Goal: Task Accomplishment & Management: Complete application form

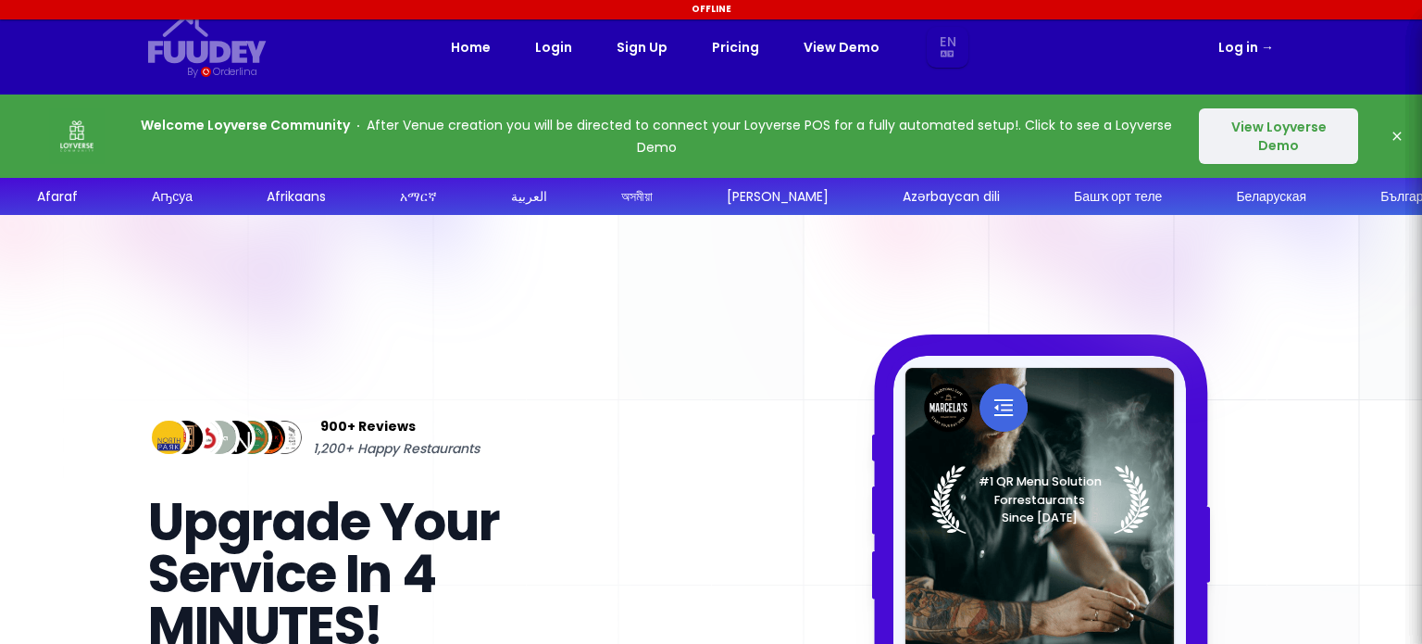
select select "en"
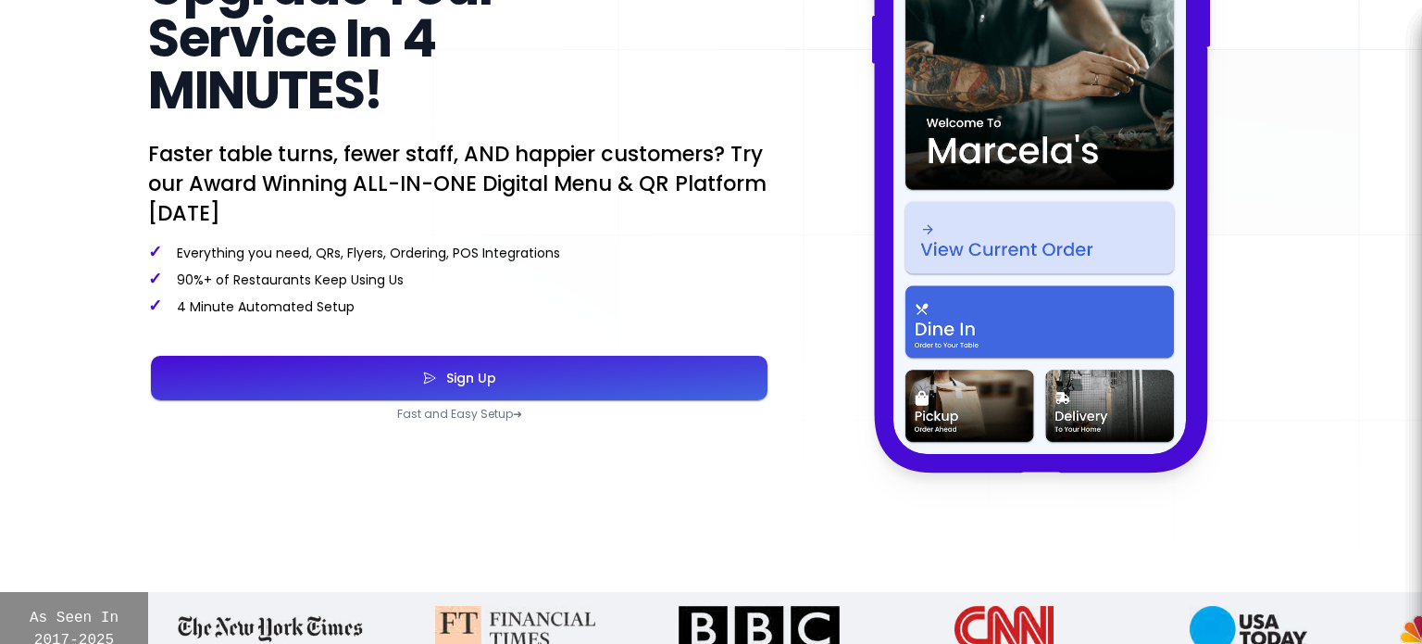
click at [465, 203] on div "900+ Reviews 1,200+ Happy Restaurants Upgrade Your Service In 4 MINUTES! Faster…" at bounding box center [459, 135] width 622 height 571
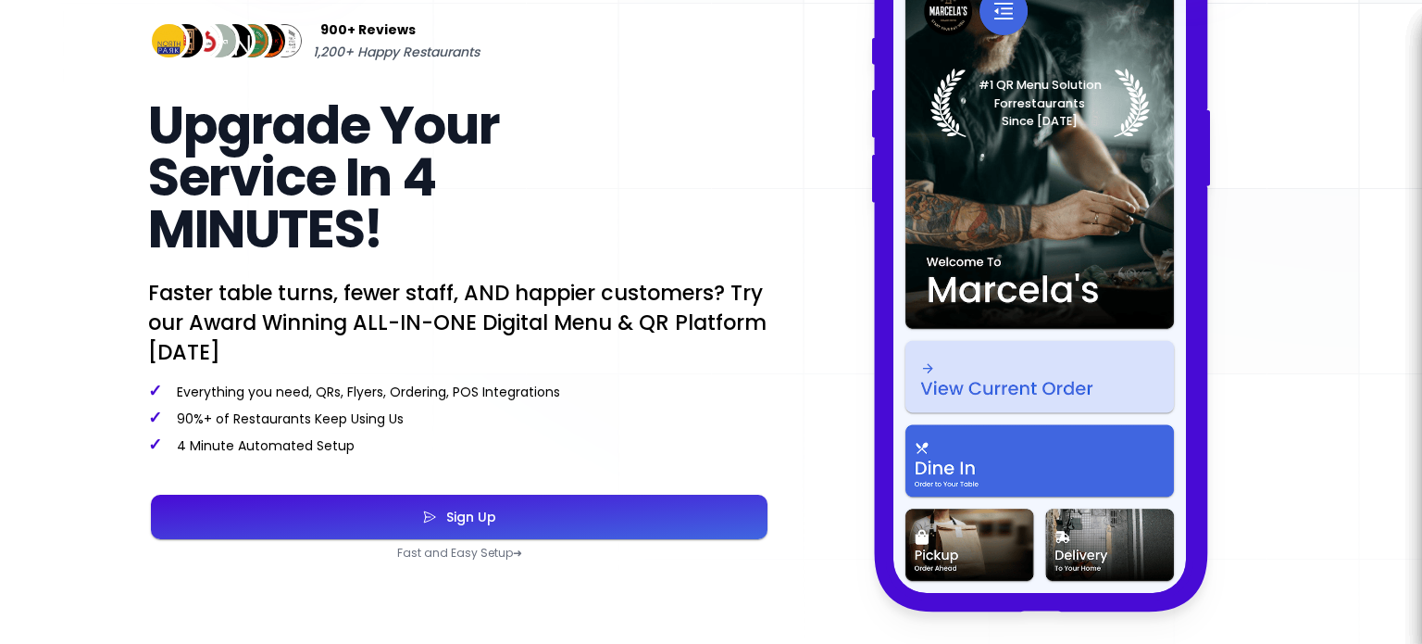
scroll to position [399, 0]
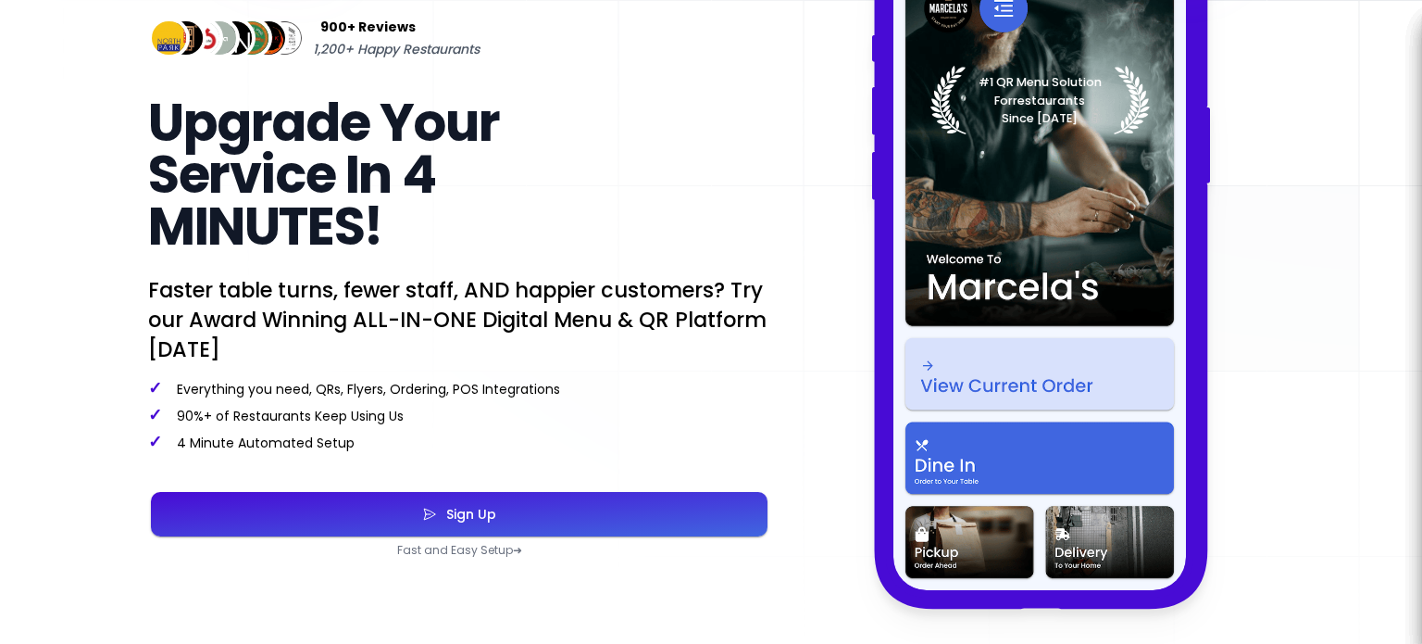
select select "en"
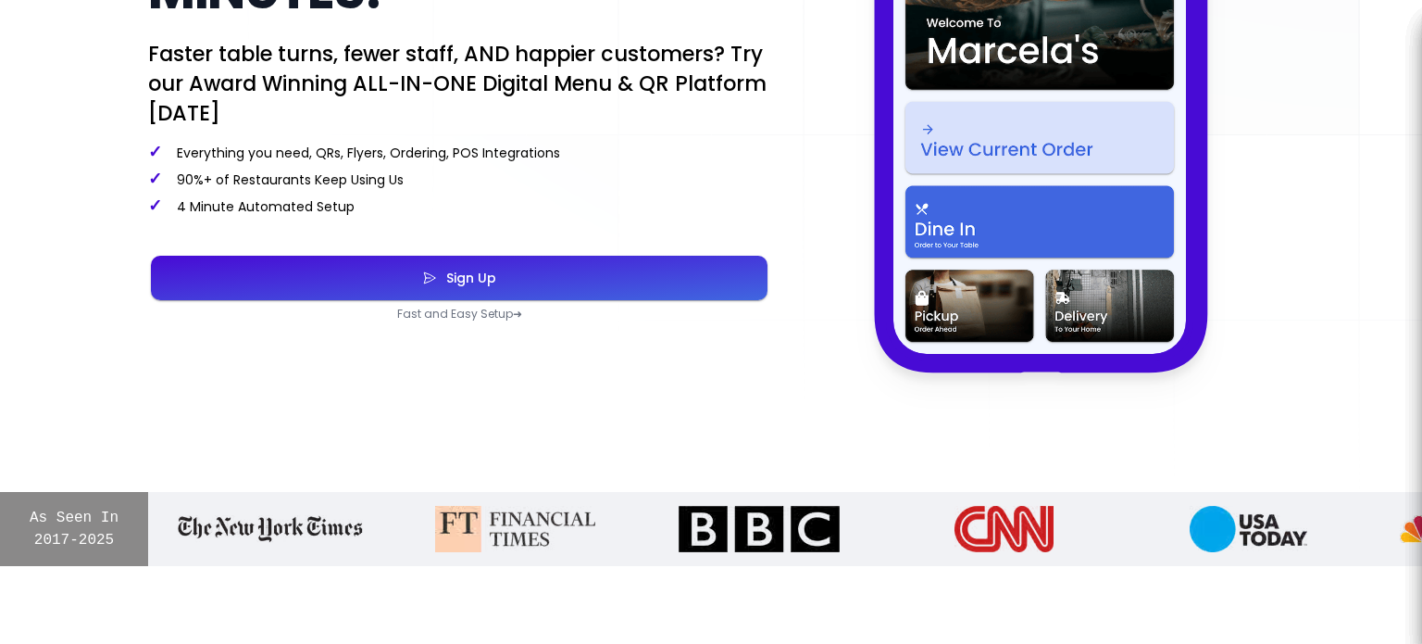
scroll to position [611, 0]
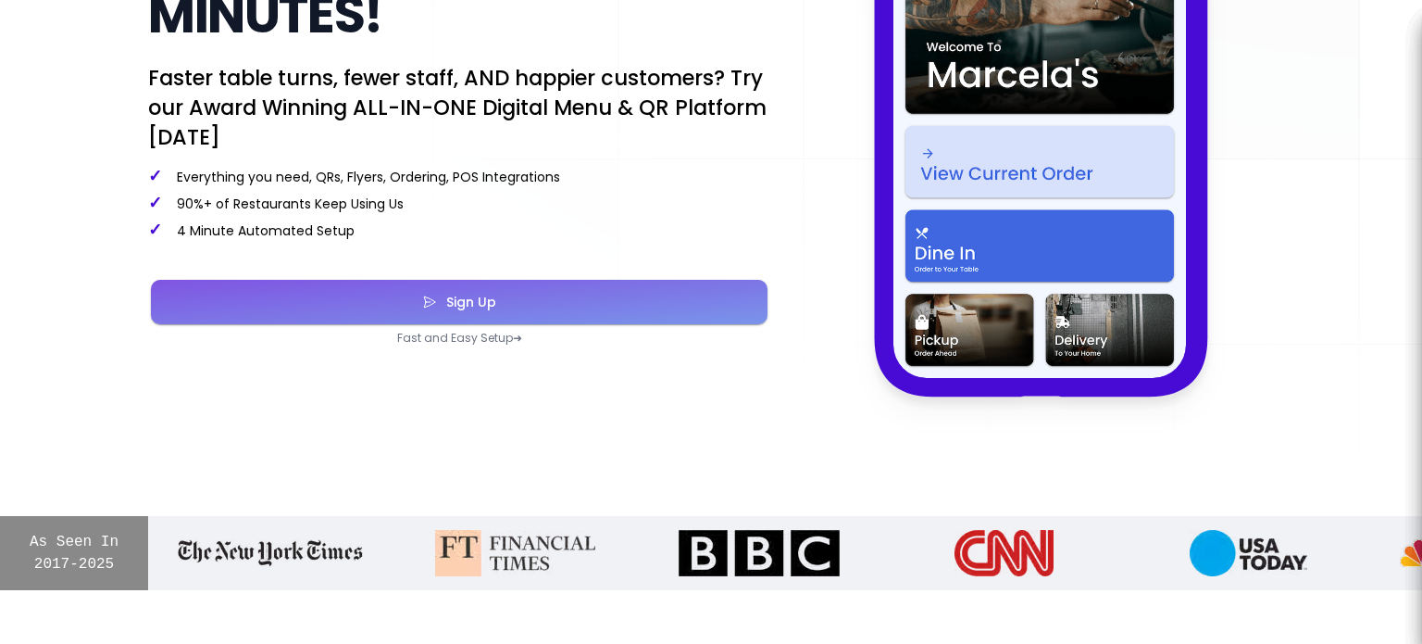
click at [496, 299] on button "Sign Up" at bounding box center [459, 302] width 617 height 44
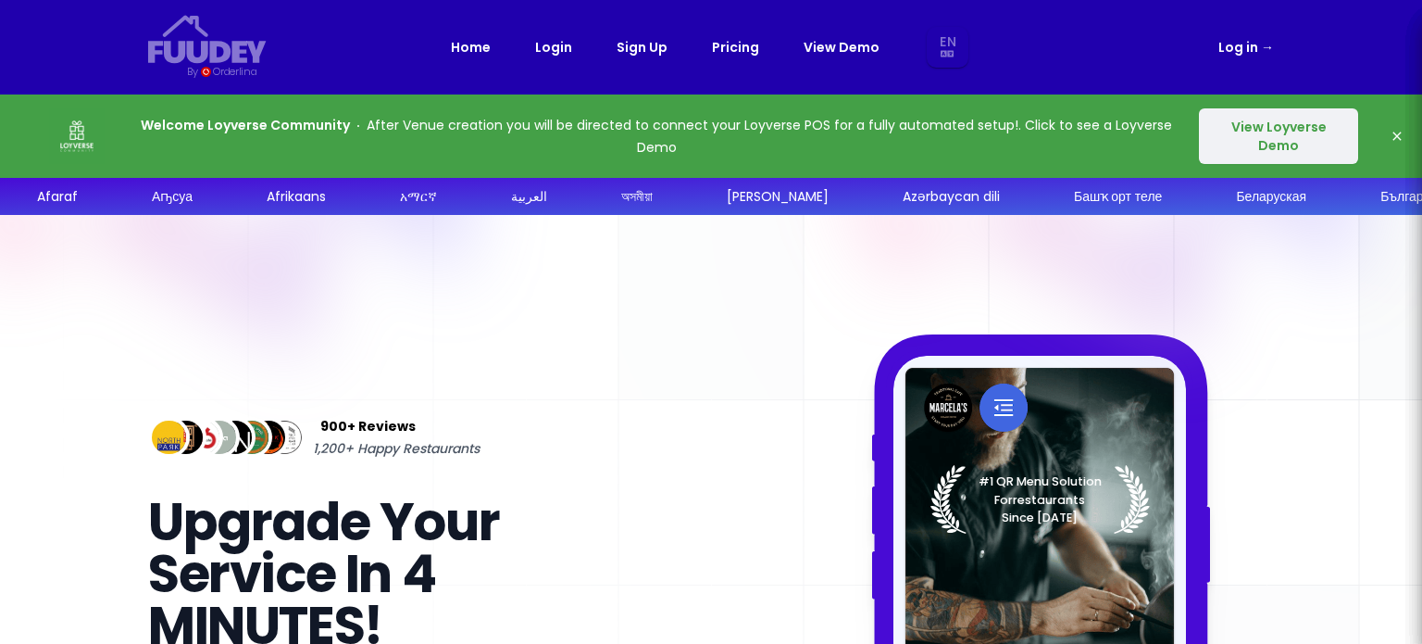
select select "en"
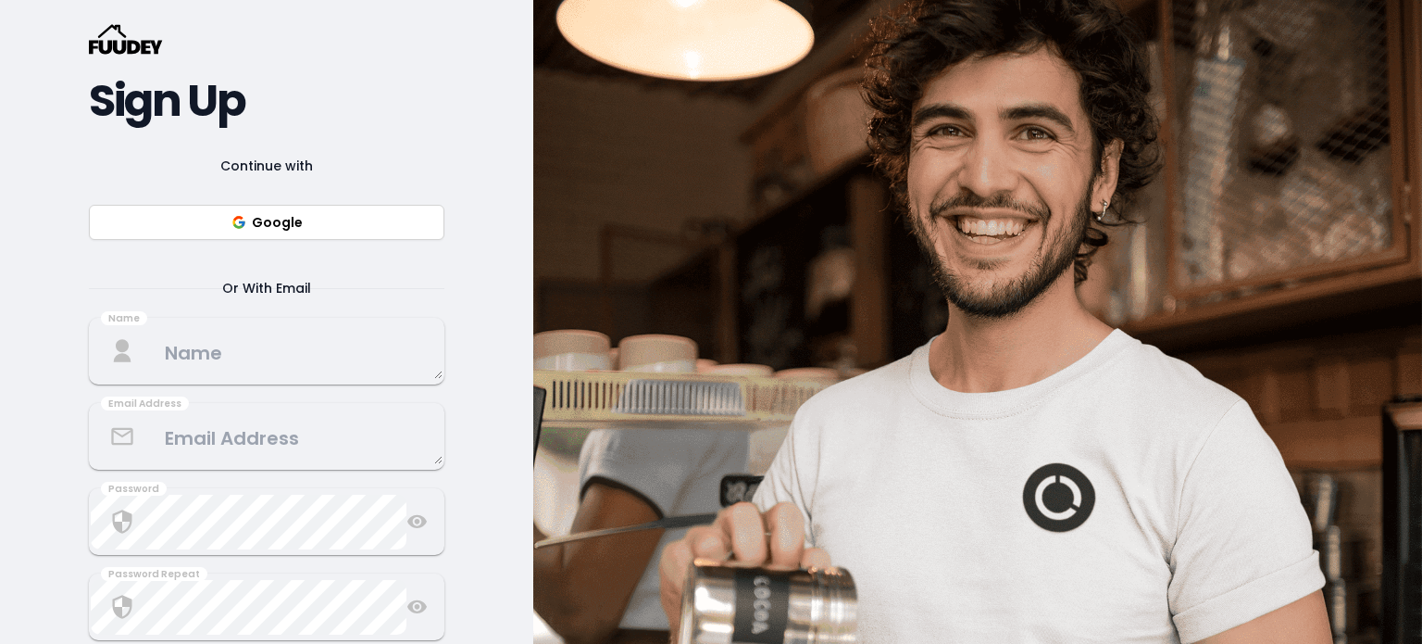
scroll to position [200, 0]
